Goal: Information Seeking & Learning: Learn about a topic

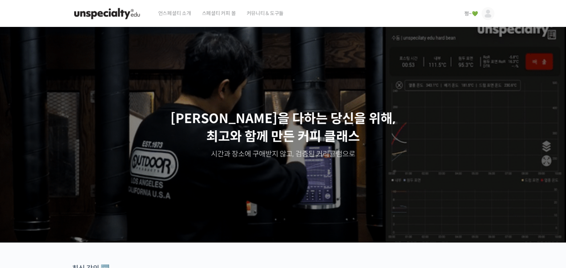
click at [465, 11] on span "쩡~💚" at bounding box center [471, 13] width 13 height 6
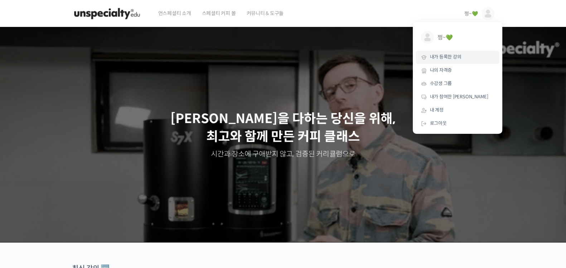
click at [441, 55] on span "내가 등록한 강의" at bounding box center [446, 57] width 32 height 6
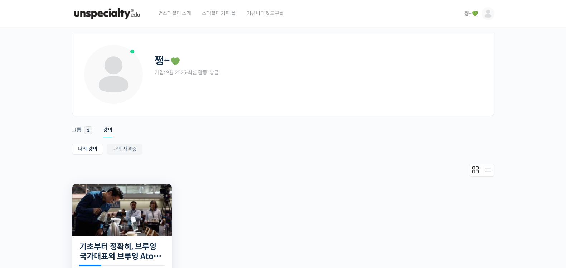
click at [118, 223] on img at bounding box center [122, 210] width 100 height 52
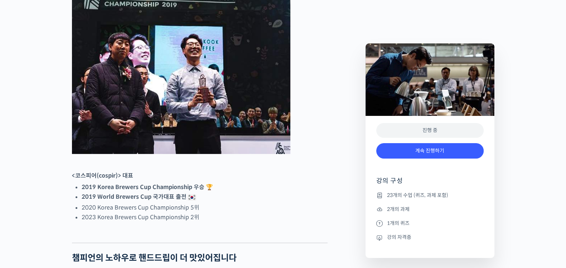
scroll to position [358, 0]
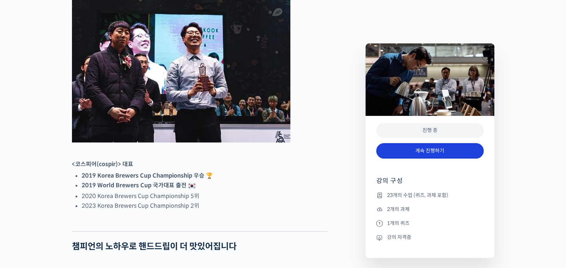
click at [448, 148] on link "계속 진행하기" at bounding box center [429, 150] width 107 height 15
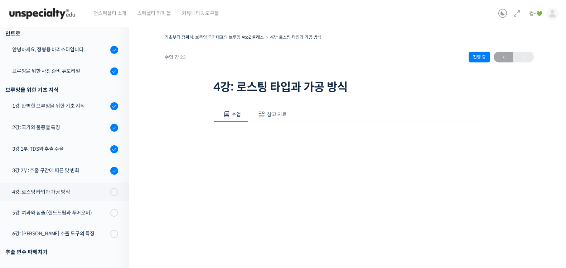
scroll to position [67, 0]
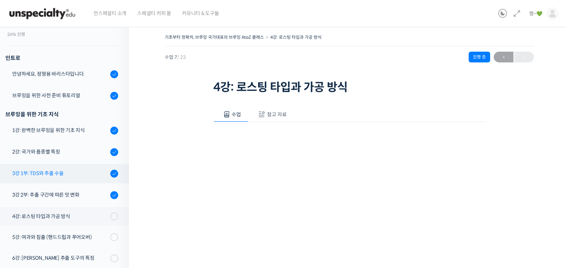
click at [57, 170] on div "3강 1부: TDS와 추출 수율" at bounding box center [60, 173] width 96 height 8
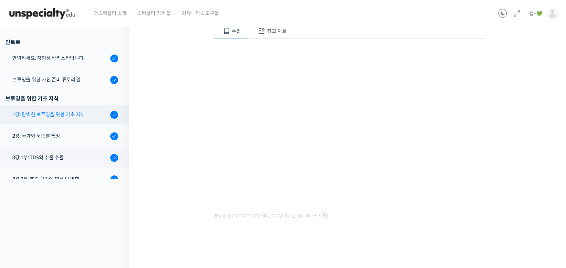
scroll to position [44, 0]
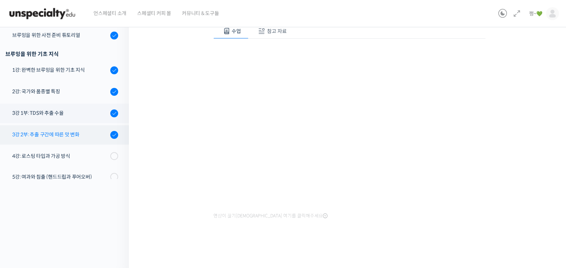
click at [79, 137] on div "3강 2부: 추출 구간에 따른 맛 변화" at bounding box center [60, 134] width 96 height 8
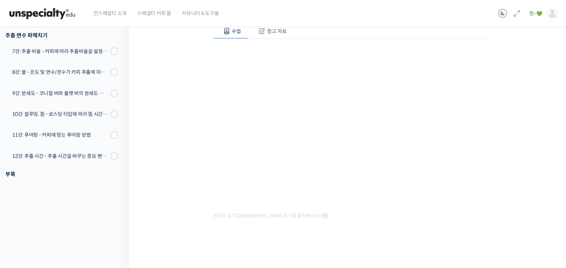
scroll to position [28, 0]
